Goal: Information Seeking & Learning: Check status

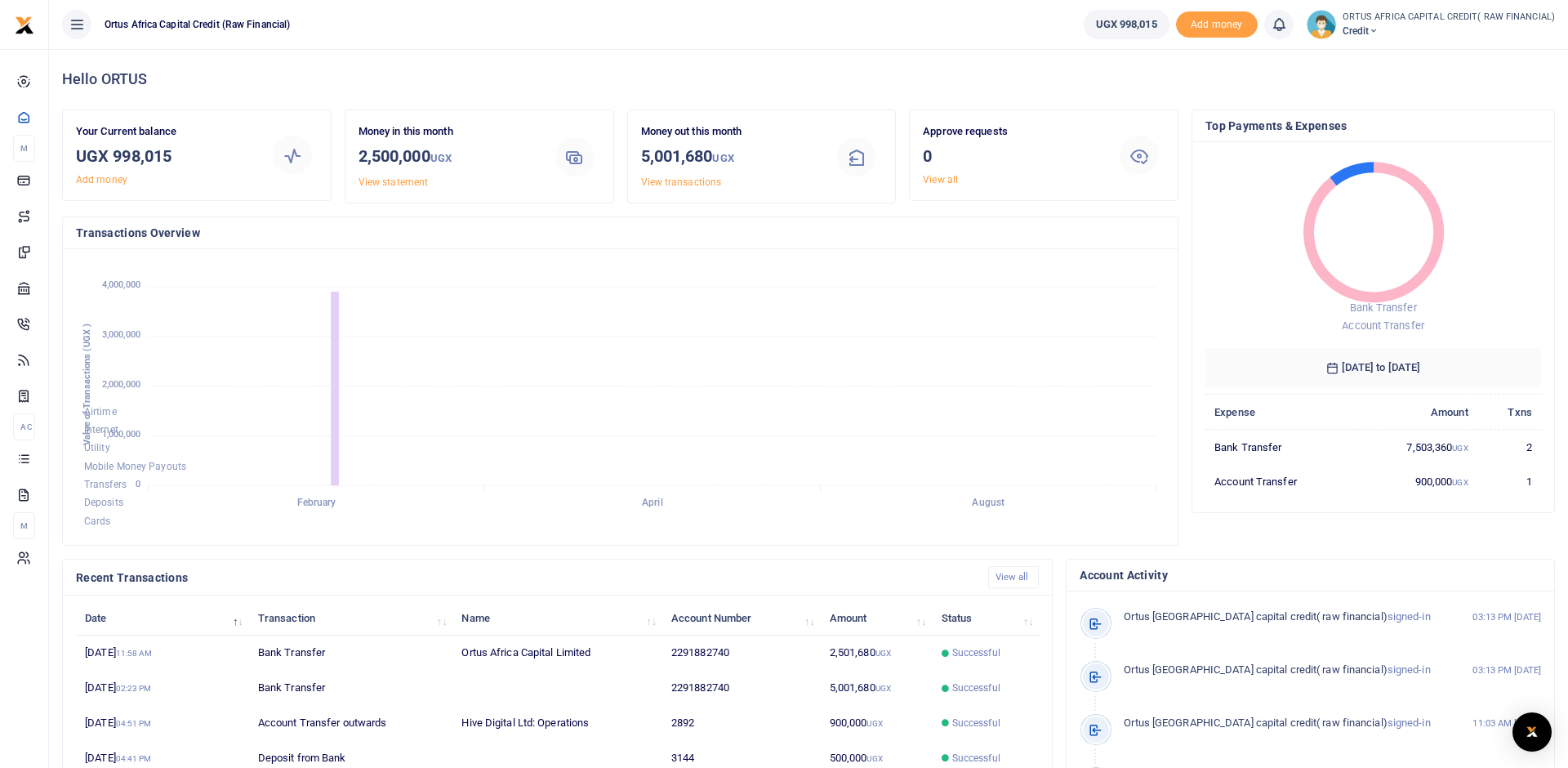
scroll to position [186, 0]
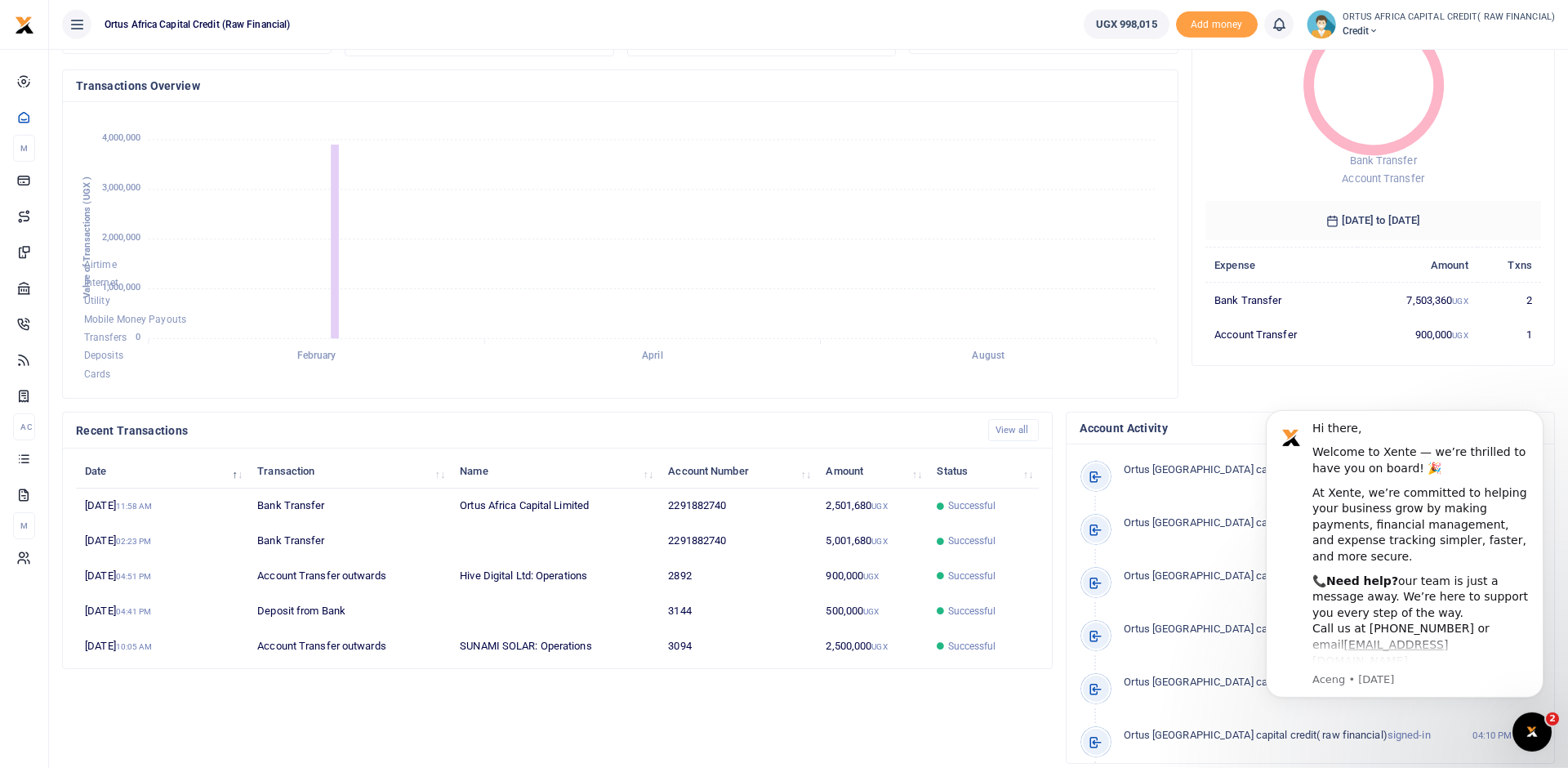
scroll to position [198, 0]
